Goal: Entertainment & Leisure: Consume media (video, audio)

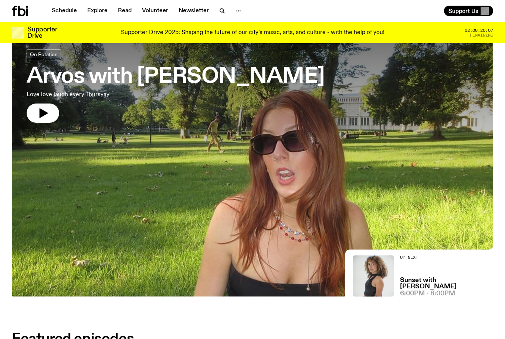
click at [254, 69] on h3 "Arvos with Lizzie Bowles" at bounding box center [176, 77] width 298 height 21
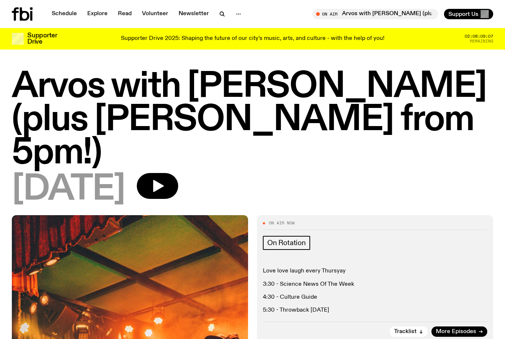
click at [22, 18] on icon at bounding box center [25, 13] width 10 height 13
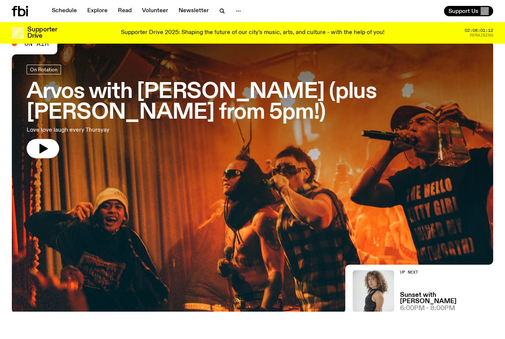
scroll to position [30, 0]
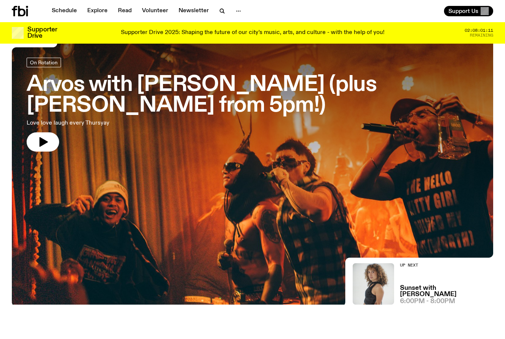
click at [371, 85] on h3 "Arvos with [PERSON_NAME] (plus [PERSON_NAME] from 5pm!)" at bounding box center [252, 95] width 451 height 41
